Goal: Find specific page/section: Find specific page/section

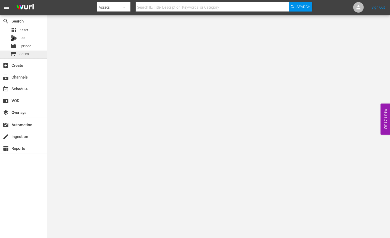
click at [30, 55] on div "subtitles Series" at bounding box center [23, 54] width 47 height 7
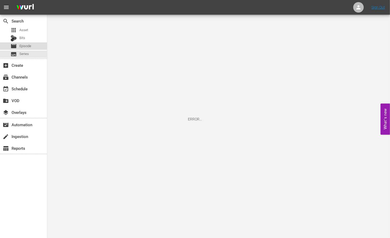
click at [28, 47] on span "Episode" at bounding box center [25, 46] width 12 height 5
click at [29, 53] on div "subtitles Series" at bounding box center [23, 54] width 47 height 7
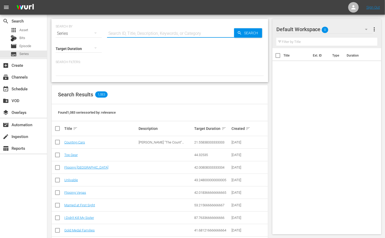
click at [138, 35] on input "text" at bounding box center [170, 33] width 127 height 13
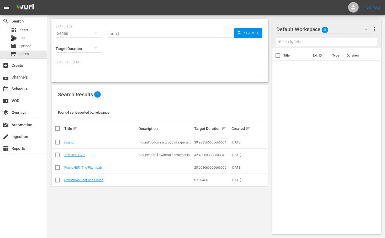
click at [131, 37] on hr at bounding box center [170, 37] width 127 height 0
click at [127, 33] on input "found" at bounding box center [170, 33] width 127 height 13
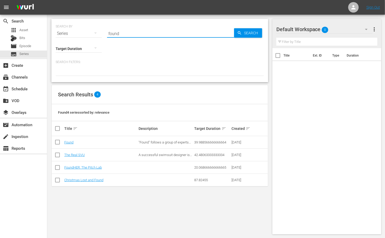
click at [127, 33] on input "found" at bounding box center [170, 33] width 127 height 13
type input "f"
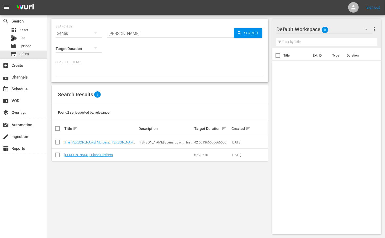
click at [120, 27] on input "menendez" at bounding box center [170, 33] width 127 height 13
click at [120, 29] on input "menendez" at bounding box center [170, 33] width 127 height 13
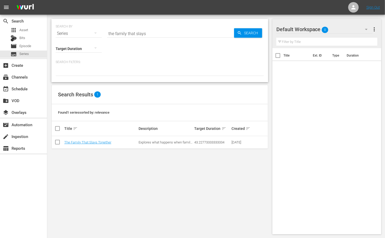
click at [132, 29] on input "the family that slays" at bounding box center [170, 33] width 127 height 13
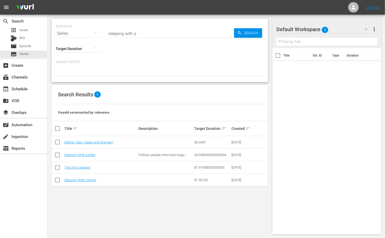
click at [131, 30] on input "sleeping with a" at bounding box center [170, 33] width 127 height 13
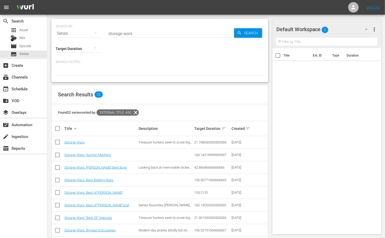
click at [136, 35] on input "storage wars" at bounding box center [170, 33] width 127 height 13
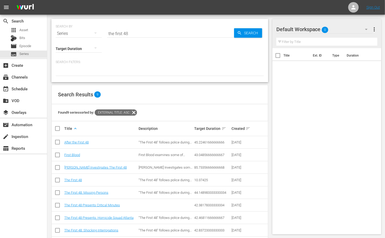
click at [181, 32] on input "the first 48" at bounding box center [170, 33] width 127 height 13
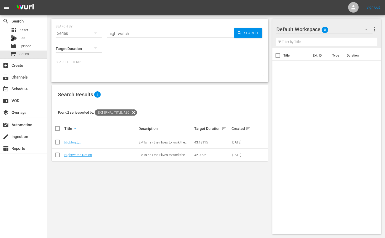
click at [135, 30] on input "nightwatch" at bounding box center [170, 33] width 127 height 13
click at [149, 29] on input "meet, marry" at bounding box center [170, 33] width 127 height 13
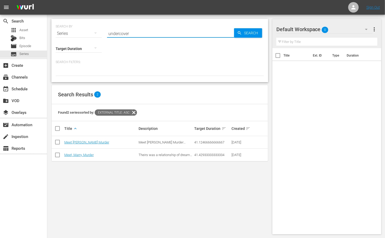
type input "undercover"
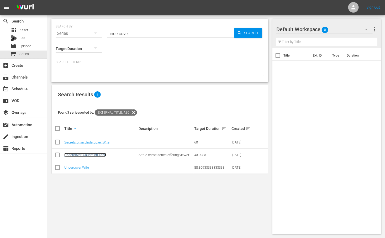
click at [88, 153] on link "Undercover: Caught on Tape" at bounding box center [85, 155] width 42 height 4
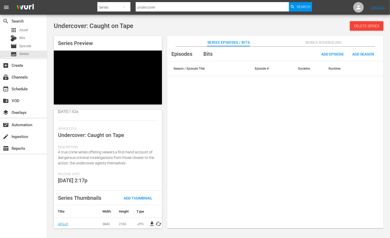
scroll to position [75, 0]
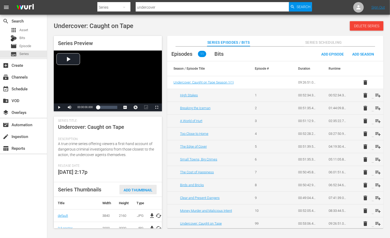
click at [140, 190] on span "Add Thumbnail" at bounding box center [137, 190] width 37 height 4
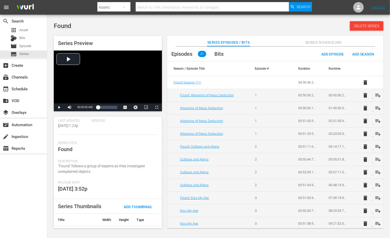
scroll to position [66, 0]
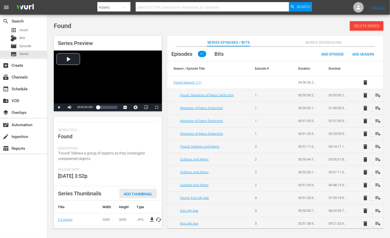
click at [134, 190] on div "Add Thumbnail" at bounding box center [137, 194] width 37 height 10
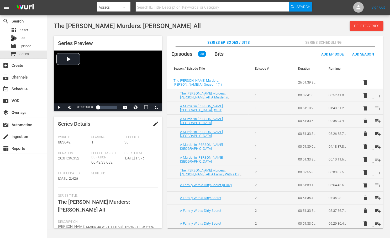
scroll to position [71, 0]
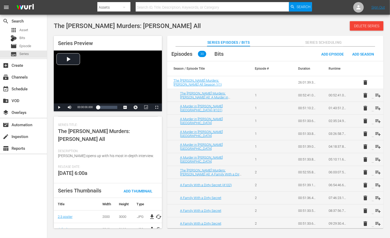
click at [134, 176] on div "Release Date: 11/30/17 6:00a" at bounding box center [108, 174] width 100 height 18
click at [136, 189] on span "Add Thumbnail" at bounding box center [137, 191] width 37 height 4
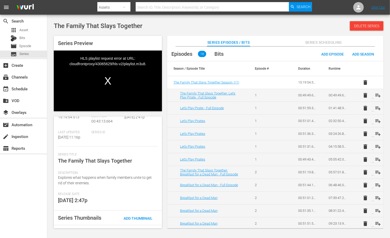
scroll to position [66, 0]
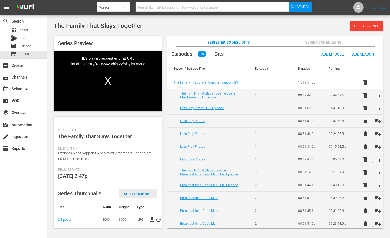
click at [145, 190] on span "Add Thumbnail" at bounding box center [137, 194] width 37 height 4
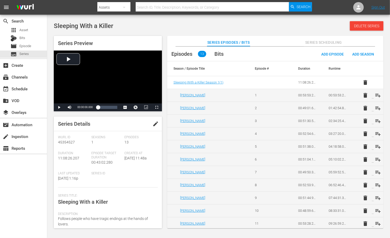
scroll to position [66, 0]
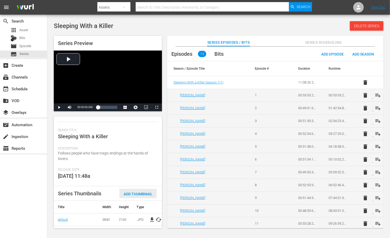
click at [143, 190] on div "Add Thumbnail" at bounding box center [137, 194] width 37 height 10
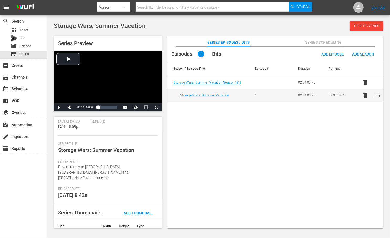
scroll to position [76, 0]
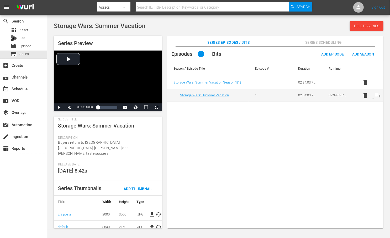
click at [141, 184] on div "Add Thumbnail" at bounding box center [137, 189] width 37 height 10
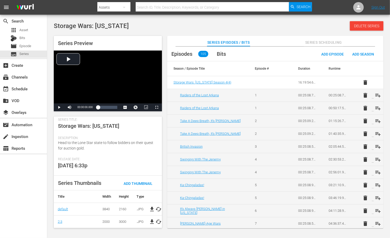
scroll to position [76, 0]
click at [143, 184] on span "Add Thumbnail" at bounding box center [137, 184] width 37 height 4
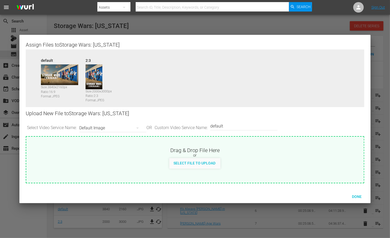
click at [311, 63] on div "default Size: 3840 x 2160 px Ratio: 16:9 Format: JPEG 2:3 Size: 2000 x 3000 px …" at bounding box center [195, 83] width 338 height 66
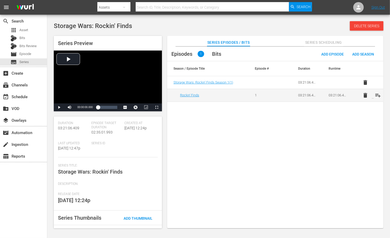
scroll to position [65, 0]
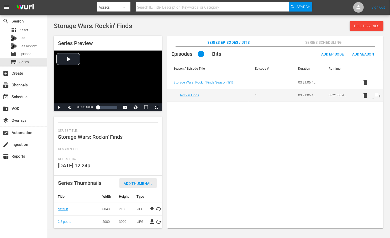
click at [138, 181] on div "Add Thumbnail" at bounding box center [137, 184] width 37 height 10
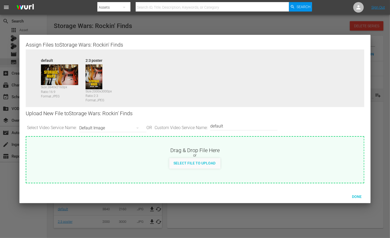
click at [311, 120] on div "Select Video Service Name: Default Image OR Custom Video Service Name: Custom V…" at bounding box center [195, 128] width 338 height 16
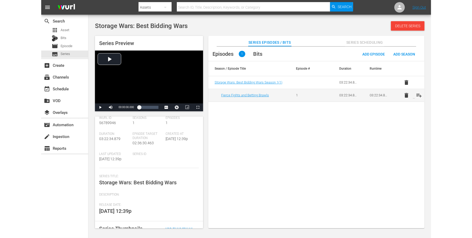
scroll to position [42, 0]
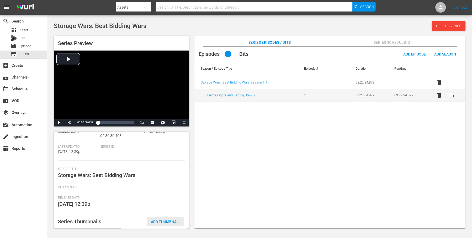
click at [179, 190] on div "Add Thumbnail" at bounding box center [165, 222] width 37 height 10
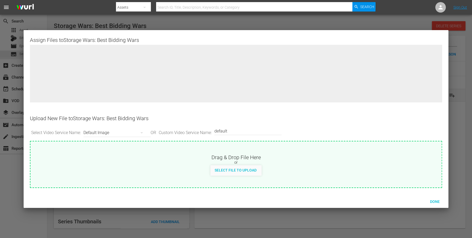
click at [236, 168] on span "Select File to Upload" at bounding box center [235, 170] width 50 height 4
type input "C:\fakepath\Storage_Wars_Best_Bidding_Wars_3840x2160.jpg"
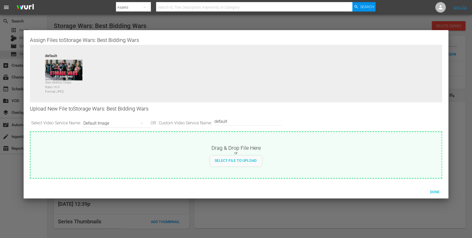
click at [225, 120] on input "default" at bounding box center [246, 121] width 64 height 13
click at [226, 120] on input "default" at bounding box center [246, 121] width 64 height 13
type input "2:3 poster"
click at [244, 160] on span "Select File to Upload" at bounding box center [235, 161] width 50 height 4
type input "C:\fakepath\Storage_Wars_Best_Bidding_Wars_2000x3000.jpg"
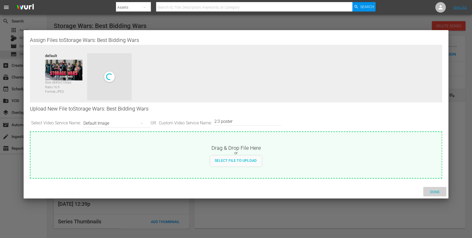
click at [311, 190] on span "Done" at bounding box center [434, 192] width 18 height 4
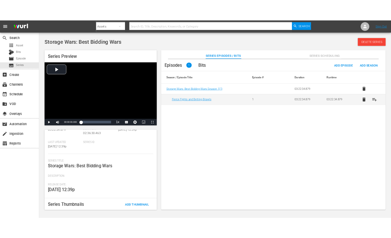
scroll to position [67, 0]
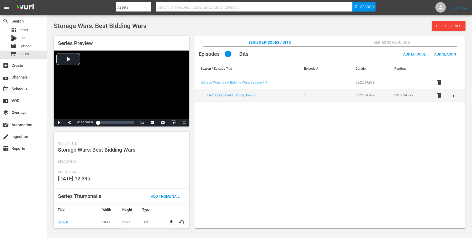
click at [311, 40] on span "Series Scheduling" at bounding box center [391, 42] width 39 height 7
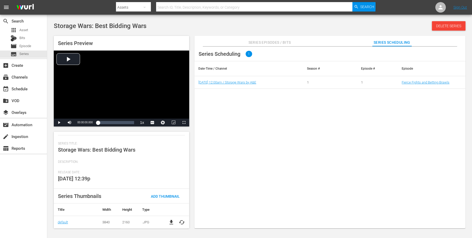
click at [126, 26] on span "Storage Wars: Best Bidding Wars" at bounding box center [100, 25] width 93 height 7
copy div "Storage Wars: Best Bidding Wars Delete Series"
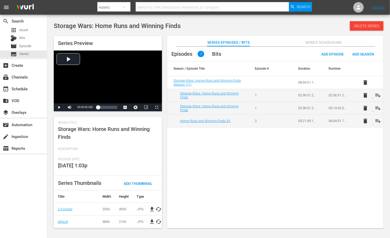
scroll to position [73, 0]
click at [142, 182] on span "Add Thumbnail" at bounding box center [137, 184] width 37 height 4
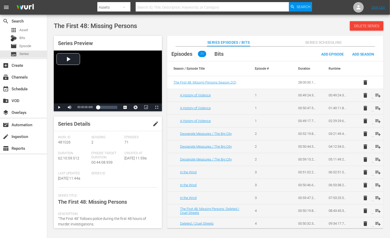
scroll to position [66, 0]
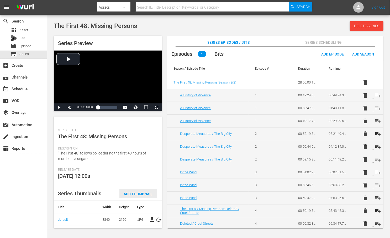
click at [142, 190] on div "Add Thumbnail" at bounding box center [137, 194] width 37 height 10
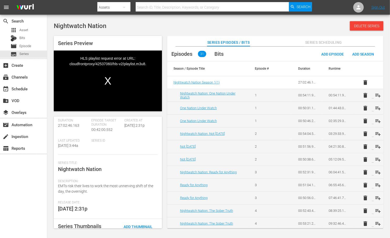
scroll to position [66, 0]
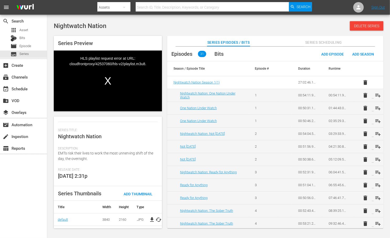
click at [147, 190] on div "Add Thumbnail" at bounding box center [137, 194] width 37 height 10
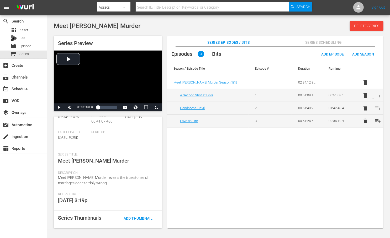
scroll to position [76, 0]
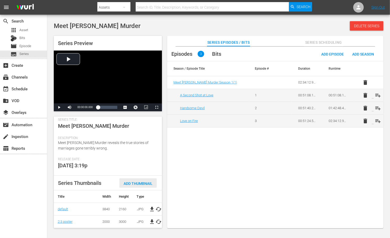
click at [139, 179] on div "Add Thumbnail" at bounding box center [137, 184] width 37 height 10
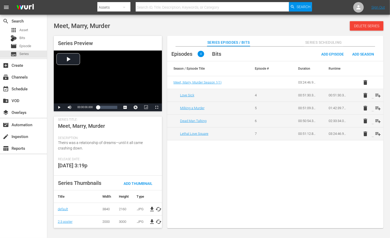
scroll to position [76, 0]
click at [137, 182] on span "Add Thumbnail" at bounding box center [137, 184] width 37 height 4
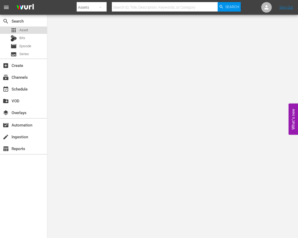
click at [24, 31] on span "Asset" at bounding box center [23, 30] width 9 height 5
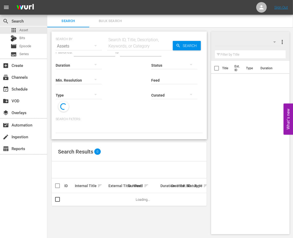
click at [135, 47] on input "text" at bounding box center [140, 46] width 66 height 13
paste input "194316"
type input "194316"
click at [192, 45] on span "Search" at bounding box center [190, 45] width 20 height 9
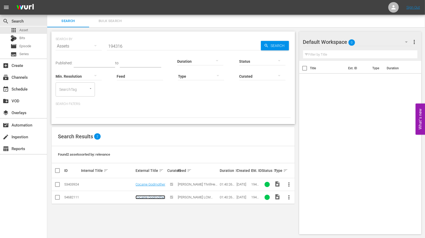
click at [158, 195] on link "Cocaine Godmother" at bounding box center [151, 197] width 30 height 4
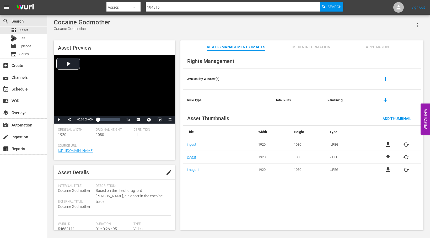
click at [297, 45] on span "Appears On" at bounding box center [377, 47] width 39 height 7
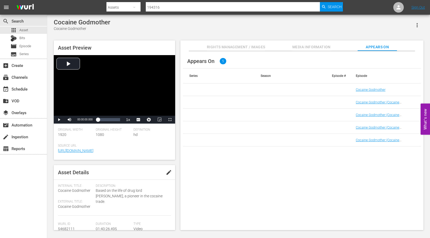
drag, startPoint x: 364, startPoint y: 100, endPoint x: 378, endPoint y: 152, distance: 53.7
click at [297, 173] on div "Appears On 5 Series Season Episode # Episode Cocaine Godmother Cocaine Godmothe…" at bounding box center [301, 140] width 243 height 179
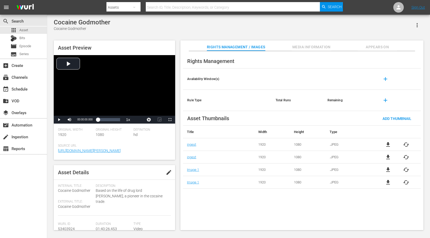
click at [314, 47] on span "Media Information" at bounding box center [311, 47] width 39 height 7
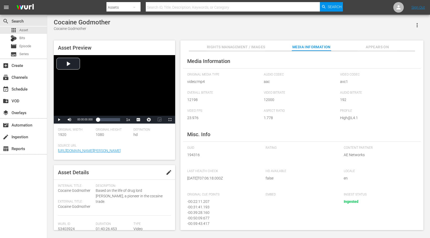
click at [382, 45] on span "Appears On" at bounding box center [377, 47] width 39 height 7
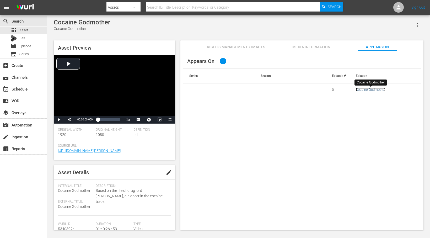
click at [365, 89] on link "Cocaine Godmother" at bounding box center [371, 90] width 30 height 4
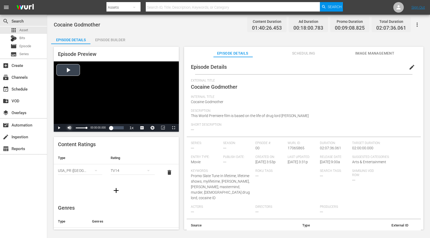
click at [69, 128] on span "Video Player" at bounding box center [69, 128] width 0 height 0
click at [67, 71] on div "Video Player" at bounding box center [116, 92] width 125 height 62
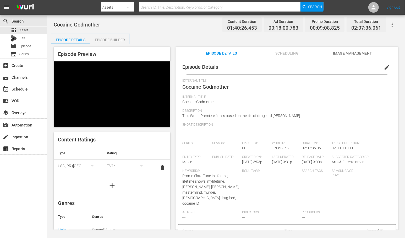
click at [193, 37] on div "Episode Details Episode Builder Episode Preview Video Player is loading. Play V…" at bounding box center [226, 134] width 350 height 200
click at [165, 123] on span "Video Player" at bounding box center [165, 123] width 0 height 0
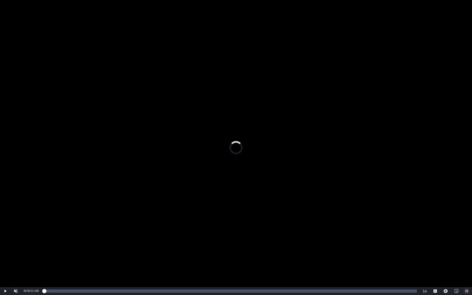
drag, startPoint x: 43, startPoint y: 291, endPoint x: 40, endPoint y: 291, distance: 3.4
click at [40, 238] on div "Play Unmute 100% Current Time 00:00:21.536 / Duration 01:40:26.453 Loaded : 0.0…" at bounding box center [236, 291] width 472 height 8
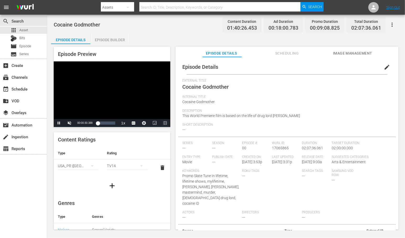
click at [165, 123] on span "Video Player" at bounding box center [165, 123] width 0 height 0
click at [202, 31] on div "Cocaine Godmother Content Duration 01:40:26.453 Ad Duration 00:18:00.783 Promo …" at bounding box center [226, 122] width 358 height 215
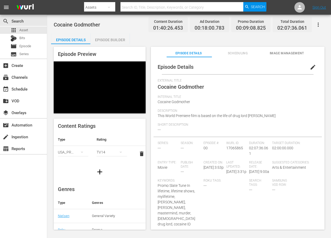
click at [152, 38] on div "Episode Details Episode Builder Episode Preview Video Player is loading. Play V…" at bounding box center [189, 134] width 276 height 200
click at [148, 40] on div "Episode Details Episode Builder Episode Preview Video Player is loading. Play V…" at bounding box center [189, 134] width 276 height 200
drag, startPoint x: 142, startPoint y: 108, endPoint x: 297, endPoint y: 150, distance: 160.4
click at [142, 109] on span "Video Player" at bounding box center [142, 109] width 0 height 0
click at [224, 87] on div "External Title Cocaine Godmother" at bounding box center [238, 87] width 160 height 16
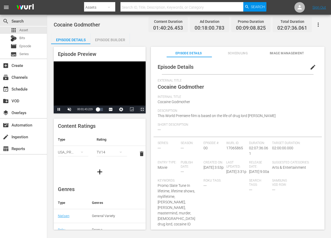
click at [142, 109] on span "Video Player" at bounding box center [142, 109] width 0 height 0
click at [244, 76] on div "Episode Details edit External Title Cocaine Godmother Internal Title Cocaine Go…" at bounding box center [238, 172] width 169 height 225
drag, startPoint x: 141, startPoint y: 106, endPoint x: 295, endPoint y: 148, distance: 160.5
click at [142, 109] on span "Video Player" at bounding box center [142, 109] width 0 height 0
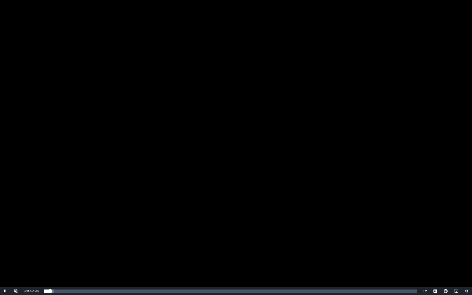
click at [404, 111] on div "Video Player" at bounding box center [236, 143] width 472 height 287
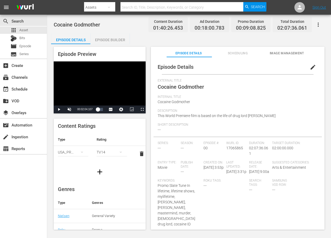
click at [110, 84] on div "Video Player" at bounding box center [100, 83] width 92 height 44
click at [144, 116] on div "Episode Preview Video Player is loading. Play Video Pause Unmute 100% Current T…" at bounding box center [189, 139] width 276 height 190
click at [142, 109] on span "Video Player" at bounding box center [142, 109] width 0 height 0
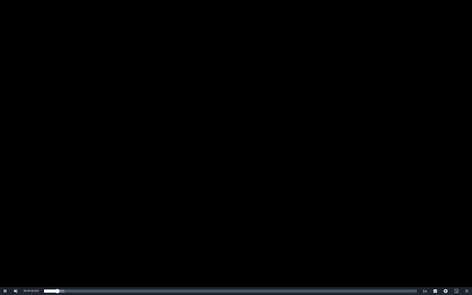
click at [109, 107] on div "Video Player" at bounding box center [236, 143] width 472 height 287
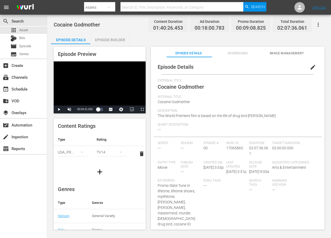
click at [241, 100] on div "Internal Title Cocaine Godmother" at bounding box center [238, 102] width 160 height 14
click at [142, 109] on span "Video Player" at bounding box center [142, 109] width 0 height 0
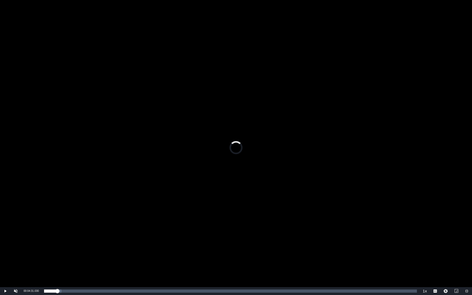
click at [214, 141] on div "Video Player" at bounding box center [236, 143] width 472 height 287
click at [311, 204] on div "Video Player" at bounding box center [236, 143] width 472 height 287
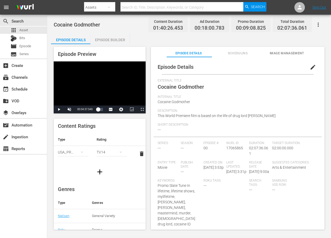
click at [34, 223] on div "search Search apps Asset Bits movie Episode subtitles Series add_box Create sub…" at bounding box center [23, 134] width 47 height 238
